Goal: Navigation & Orientation: Find specific page/section

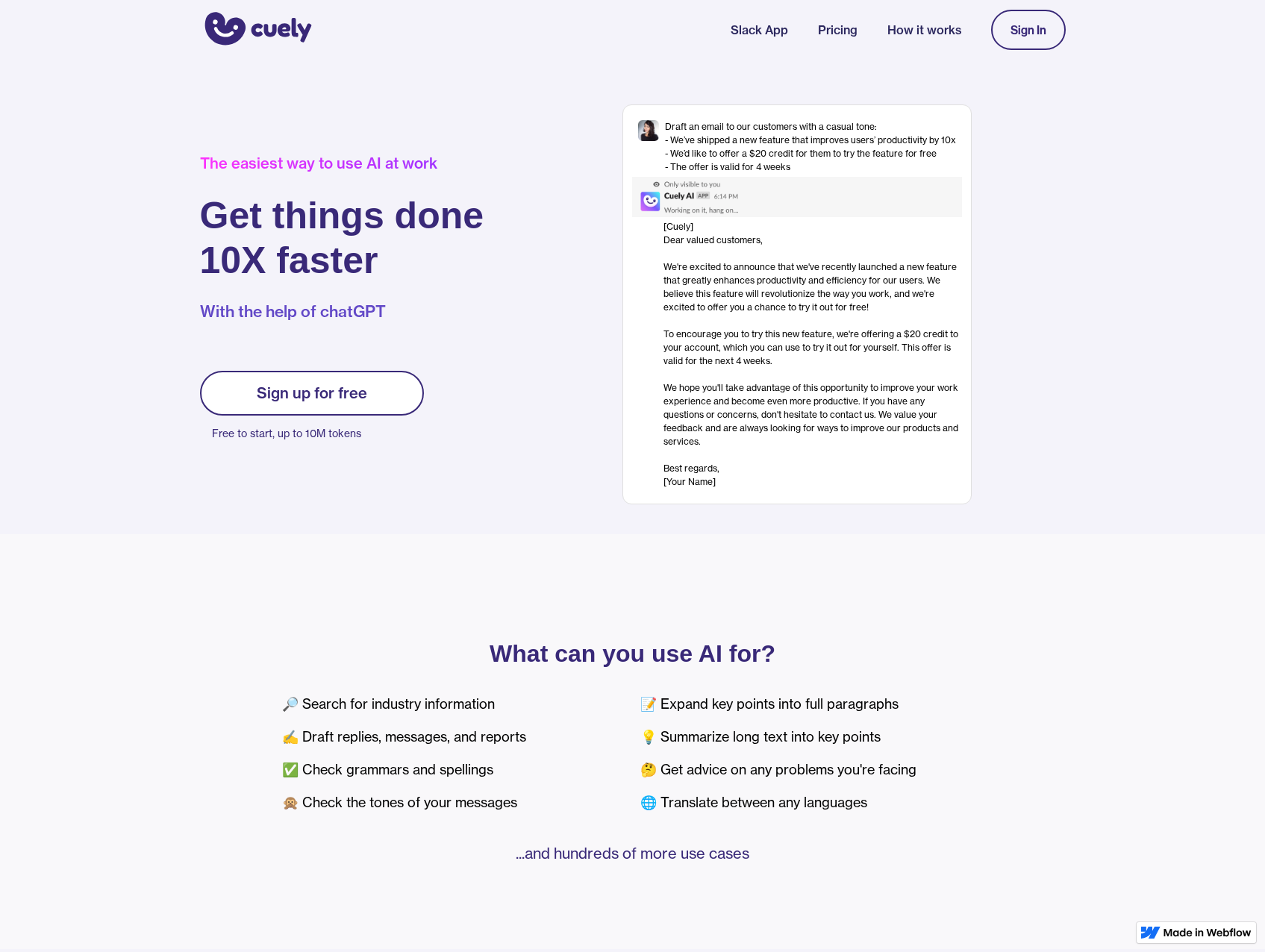
click at [905, 23] on link "How it works" at bounding box center [925, 29] width 74 height 18
click at [843, 36] on link "Pricing" at bounding box center [838, 29] width 40 height 18
click at [838, 25] on link "Pricing" at bounding box center [838, 29] width 40 height 18
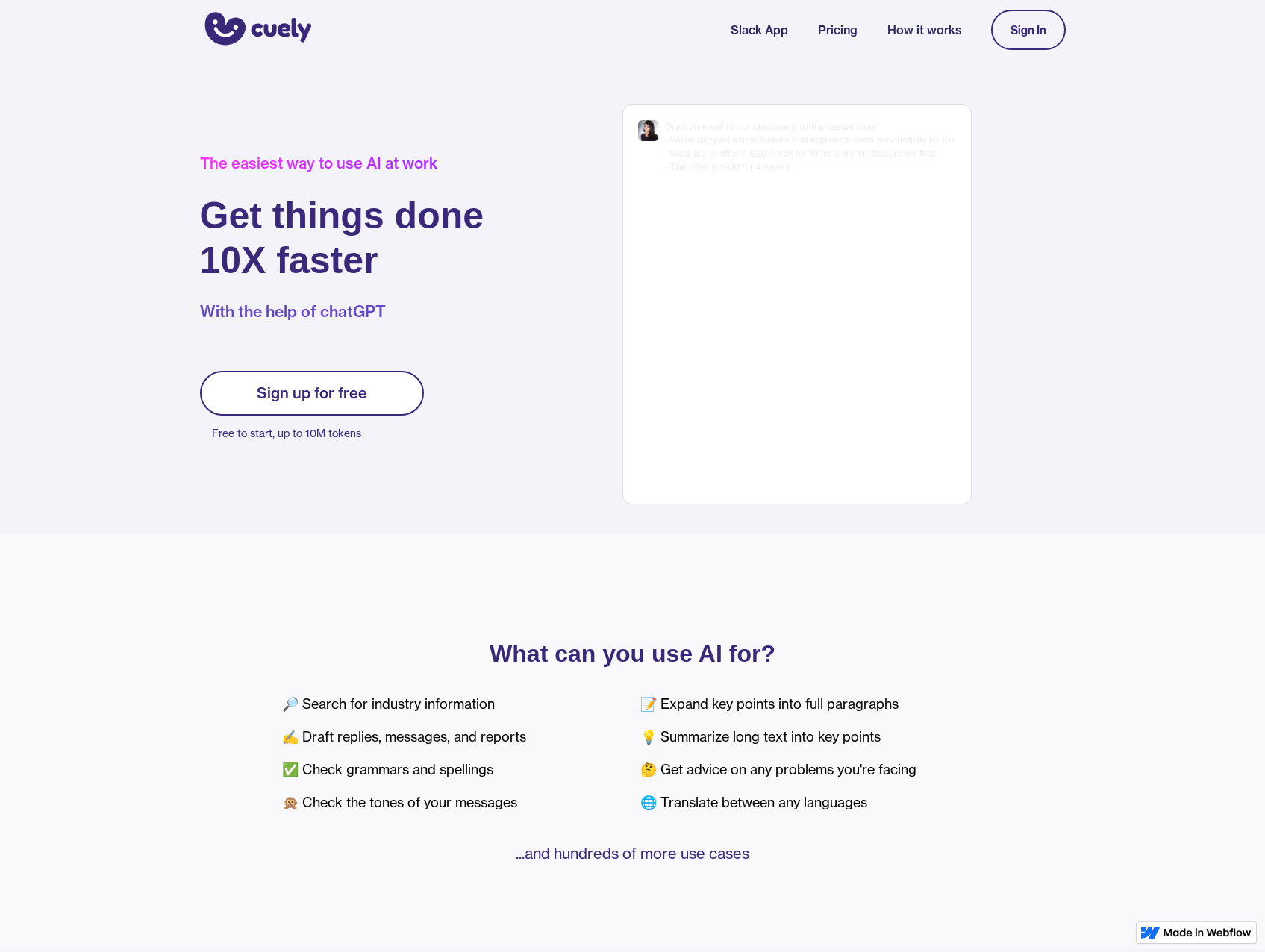
click at [838, 25] on link "Pricing" at bounding box center [838, 29] width 40 height 18
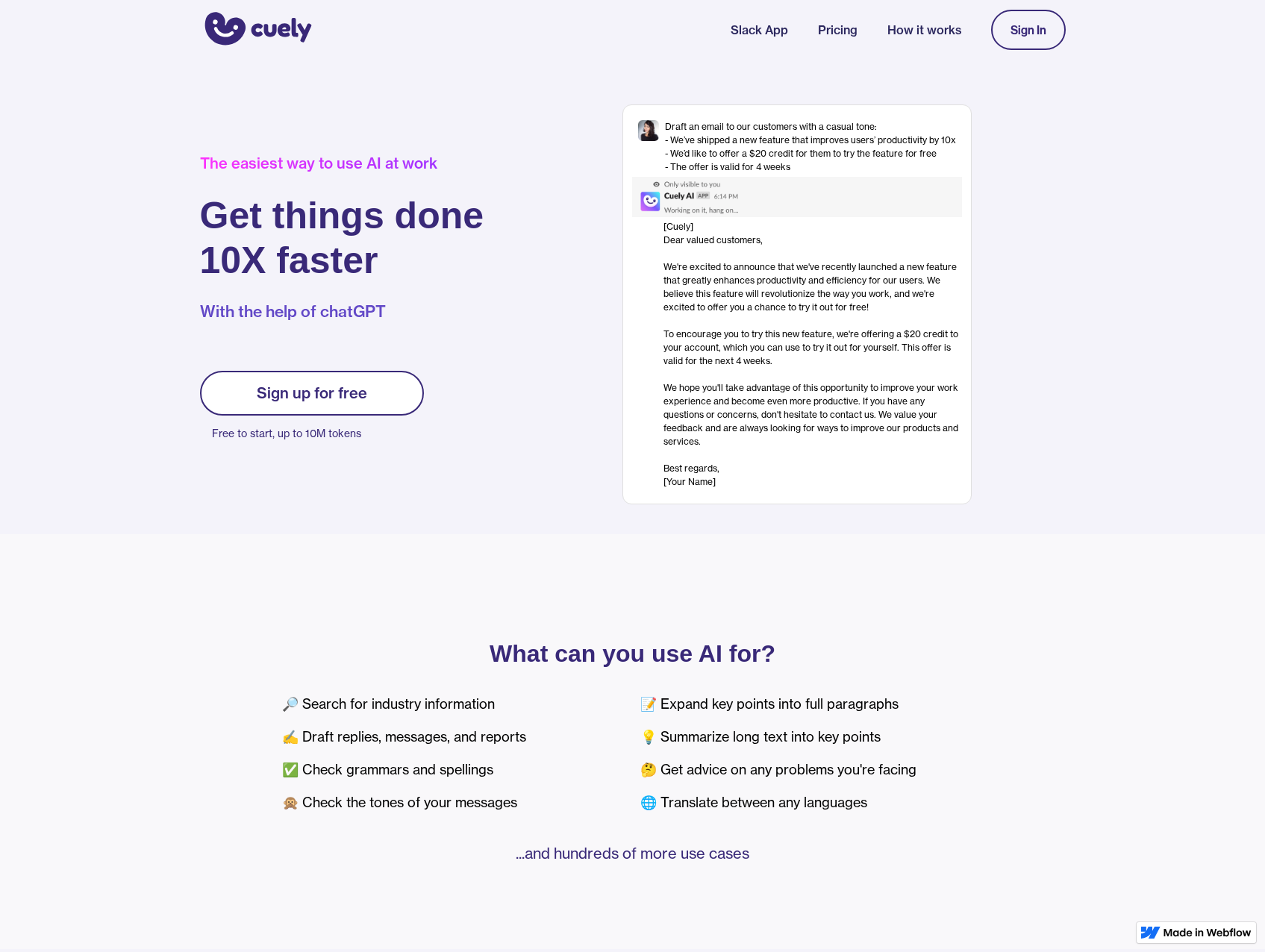
click at [767, 34] on link "Slack App" at bounding box center [759, 29] width 58 height 18
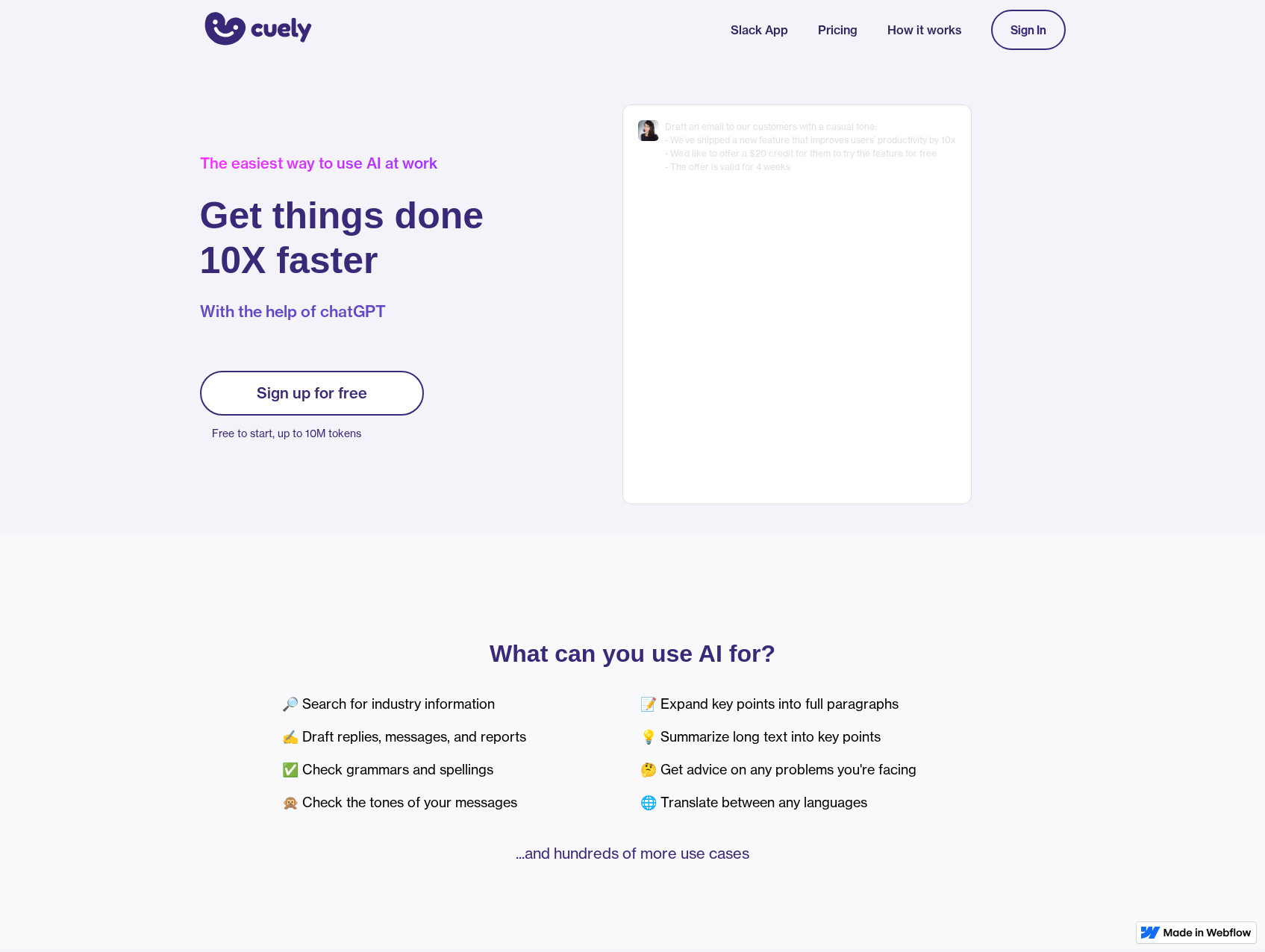
click at [261, 22] on img "home" at bounding box center [256, 29] width 112 height 40
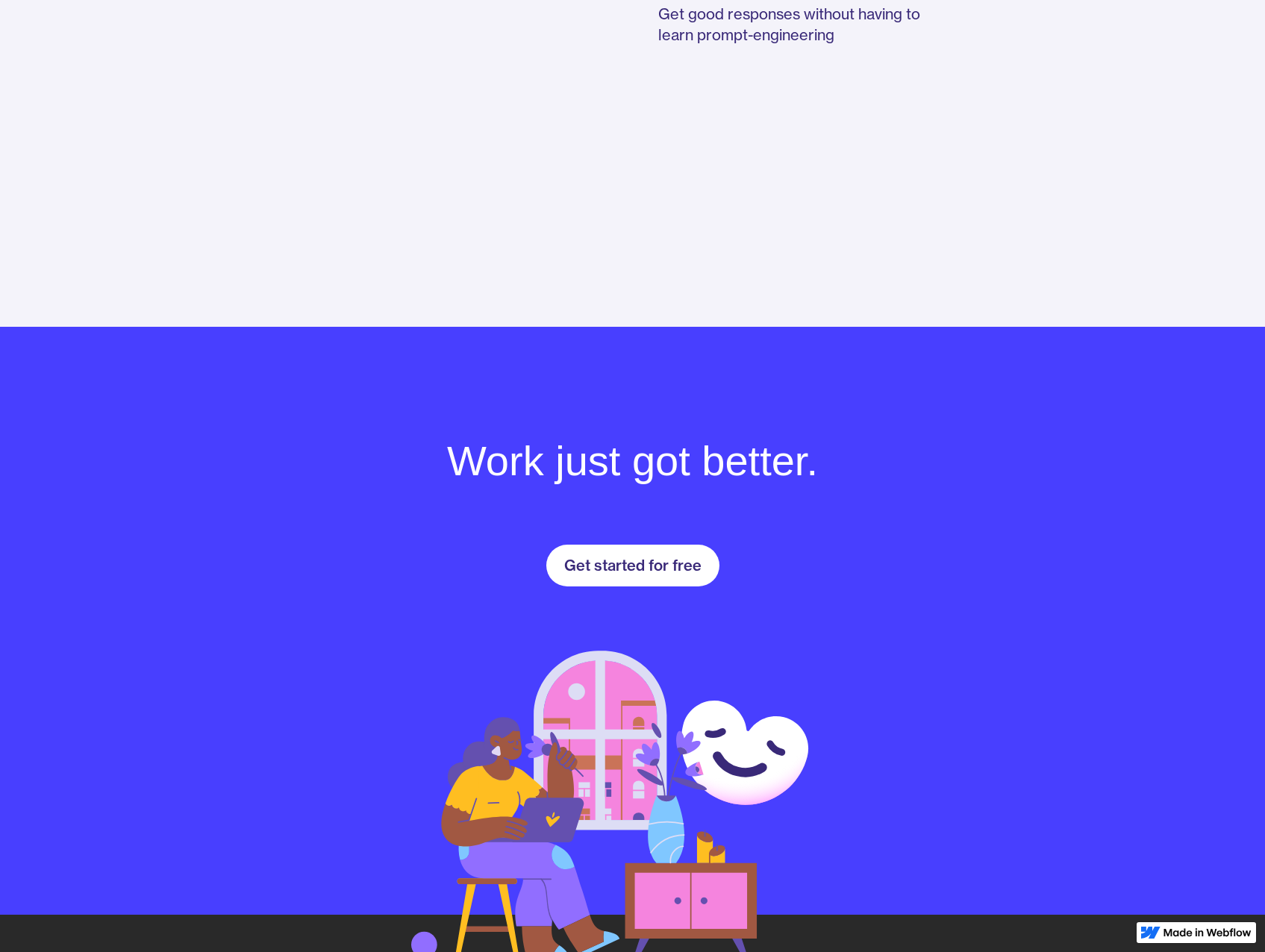
scroll to position [1969, 0]
